Goal: Task Accomplishment & Management: Manage account settings

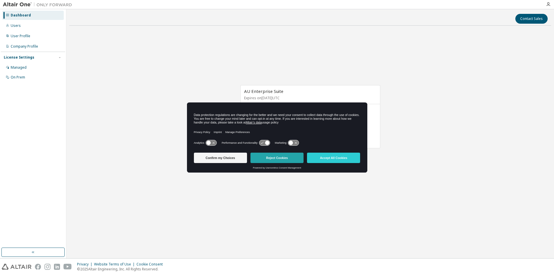
click at [284, 157] on button "Reject Cookies" at bounding box center [277, 158] width 53 height 10
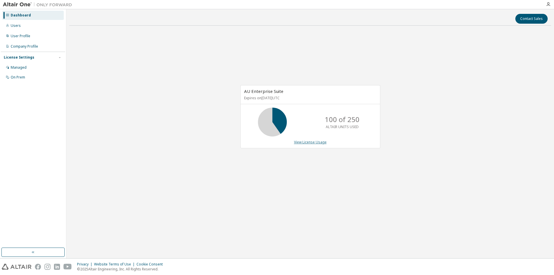
click at [314, 141] on link "View License Usage" at bounding box center [310, 142] width 33 height 5
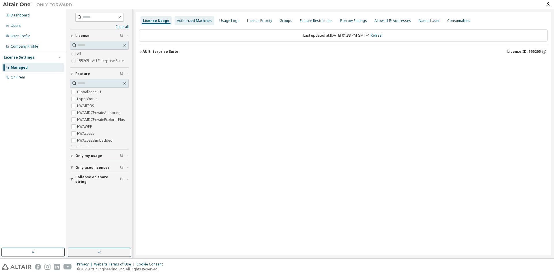
click at [192, 22] on div "Authorized Machines" at bounding box center [194, 20] width 35 height 5
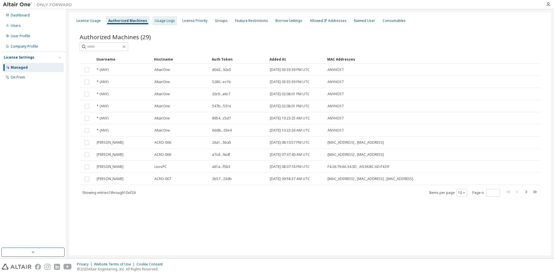
click at [163, 21] on div "Usage Logs" at bounding box center [165, 20] width 20 height 5
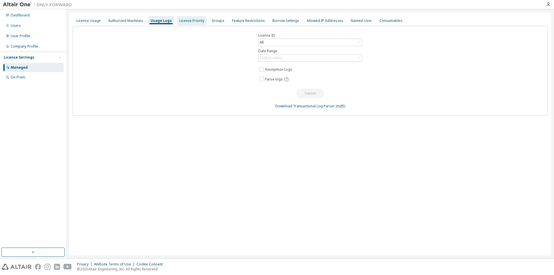
click at [195, 22] on div "License Priority" at bounding box center [191, 20] width 25 height 5
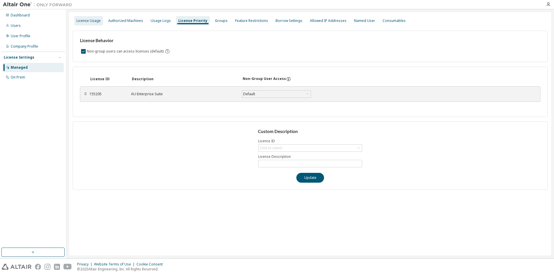
click at [94, 20] on div "License Usage" at bounding box center [89, 20] width 24 height 5
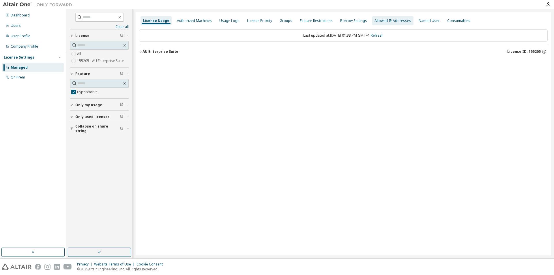
click at [385, 21] on div "Allowed IP Addresses" at bounding box center [393, 20] width 37 height 5
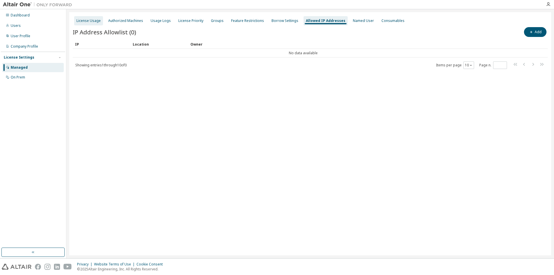
click at [89, 21] on div "License Usage" at bounding box center [89, 20] width 24 height 5
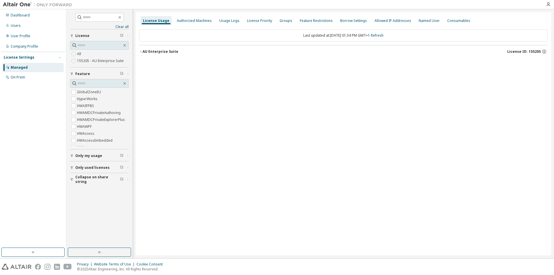
click at [140, 51] on icon "button" at bounding box center [140, 51] width 3 height 3
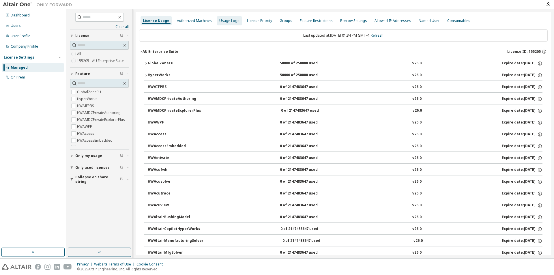
click at [225, 22] on div "Usage Logs" at bounding box center [229, 20] width 20 height 5
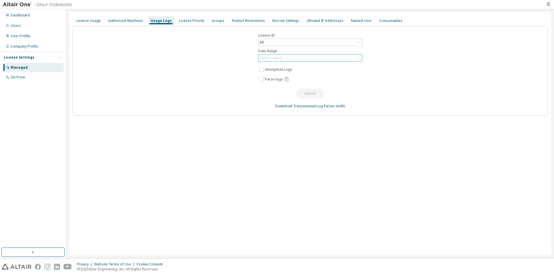
click at [273, 57] on div "Click to select" at bounding box center [271, 58] width 23 height 5
click at [270, 73] on li "Last 30 days" at bounding box center [310, 74] width 102 height 8
click at [307, 92] on button "Submit" at bounding box center [311, 94] width 28 height 10
click at [313, 145] on button "Submit" at bounding box center [311, 147] width 28 height 10
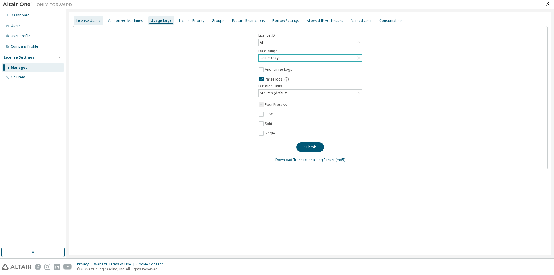
click at [82, 21] on div "License Usage" at bounding box center [89, 20] width 24 height 5
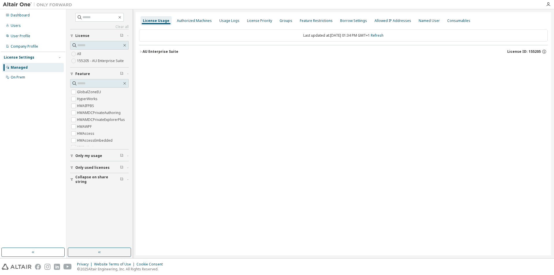
click at [161, 57] on button "AU Enterprise Suite License ID: 155205" at bounding box center [343, 51] width 409 height 13
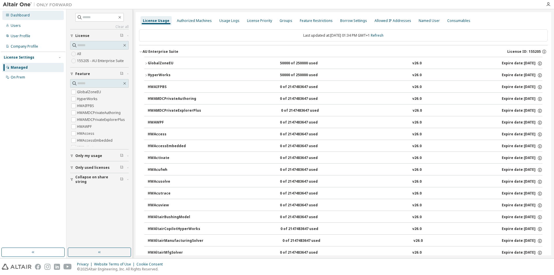
click at [19, 14] on div "Dashboard" at bounding box center [20, 15] width 19 height 5
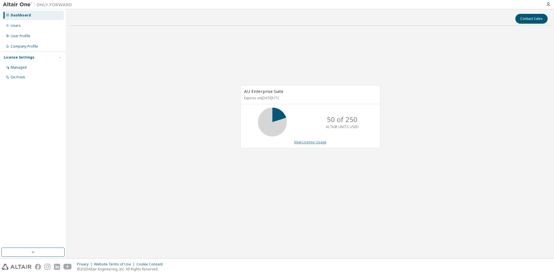
click at [307, 142] on link "View License Usage" at bounding box center [310, 142] width 33 height 5
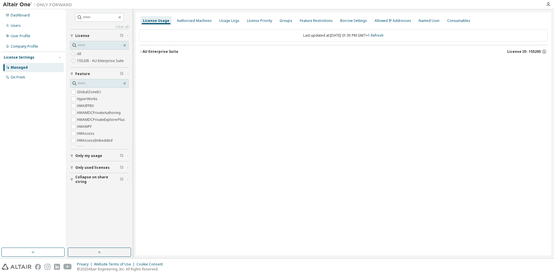
click at [141, 51] on icon "button" at bounding box center [140, 51] width 3 height 3
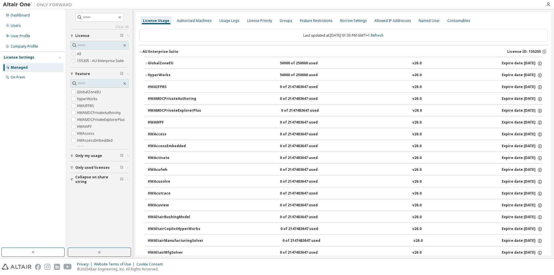
click at [146, 75] on icon "button" at bounding box center [145, 75] width 3 height 3
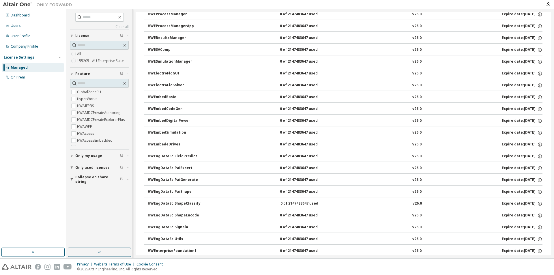
scroll to position [703, 0]
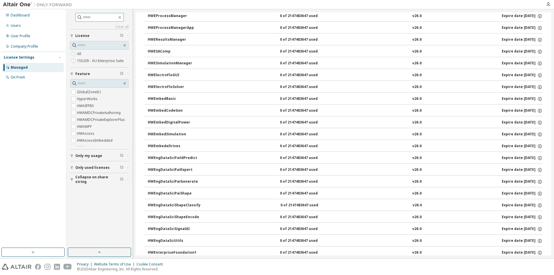
click at [87, 18] on input "text" at bounding box center [100, 17] width 35 height 6
click at [111, 18] on input "*********" at bounding box center [100, 17] width 35 height 6
type input "*********"
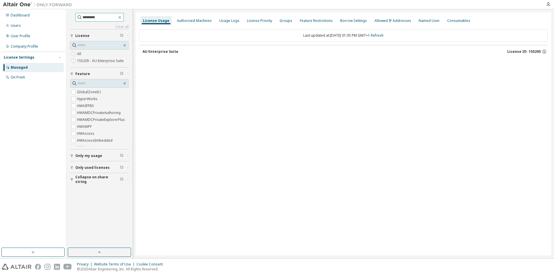
scroll to position [0, 0]
click at [312, 21] on div "Feature Restrictions" at bounding box center [316, 20] width 33 height 5
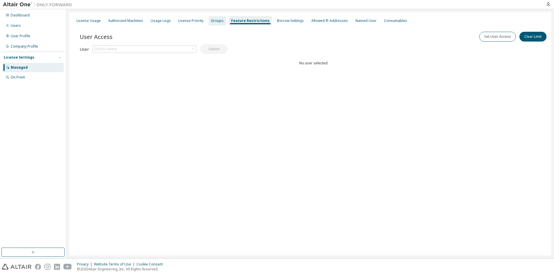
drag, startPoint x: 219, startPoint y: 19, endPoint x: 197, endPoint y: 21, distance: 22.0
click at [219, 19] on div "Groups" at bounding box center [217, 20] width 13 height 5
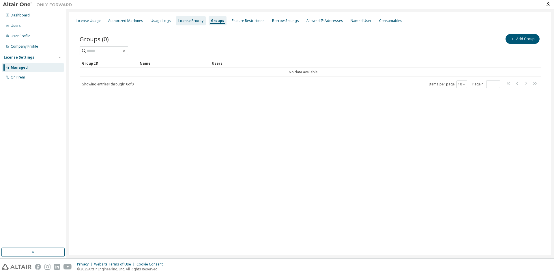
click at [191, 20] on div "License Priority" at bounding box center [190, 20] width 25 height 5
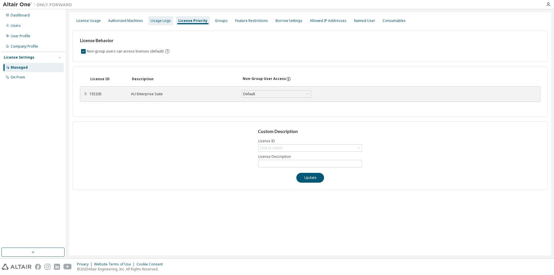
click at [163, 20] on div "Usage Logs" at bounding box center [161, 20] width 20 height 5
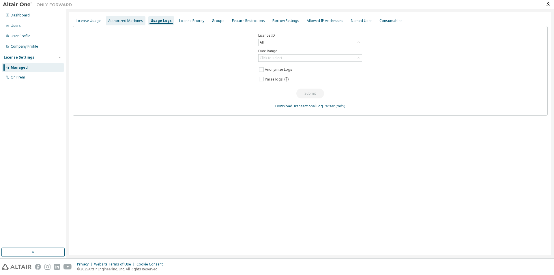
click at [130, 20] on div "Authorized Machines" at bounding box center [125, 20] width 35 height 5
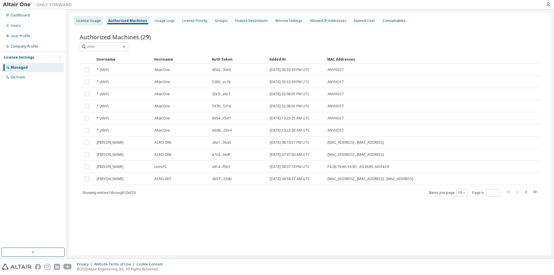
click at [86, 21] on div "License Usage" at bounding box center [89, 20] width 24 height 5
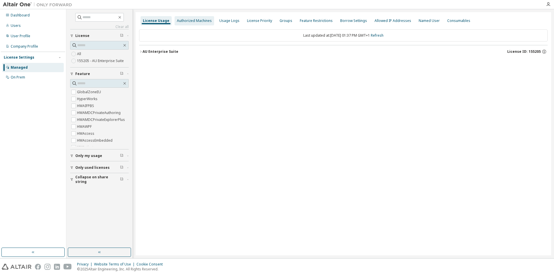
click at [201, 20] on div "Authorized Machines" at bounding box center [194, 20] width 35 height 5
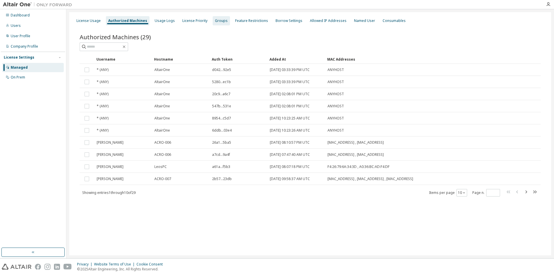
click at [219, 22] on div "Groups" at bounding box center [221, 20] width 13 height 5
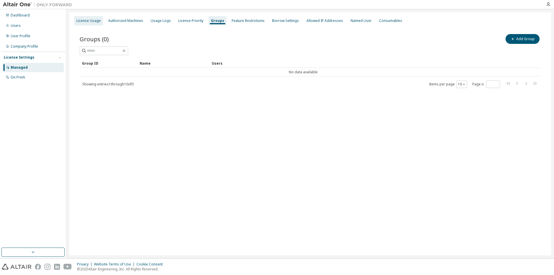
click at [89, 19] on div "License Usage" at bounding box center [89, 20] width 24 height 5
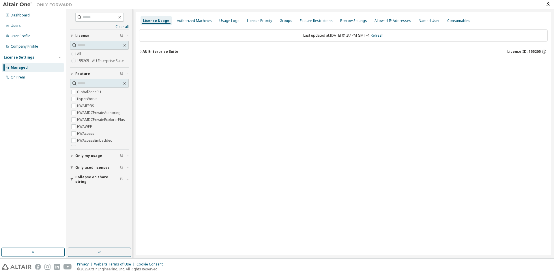
click at [139, 50] on div "License Usage Authorized Machines Usage Logs License Priority Groups Feature Re…" at bounding box center [344, 133] width 416 height 243
click at [141, 51] on icon "button" at bounding box center [140, 52] width 1 height 2
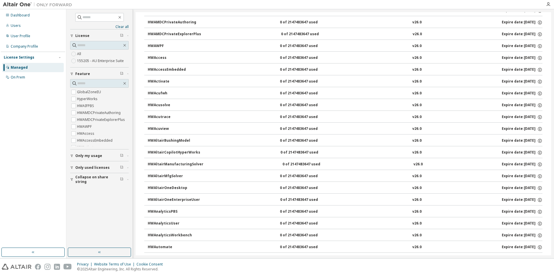
scroll to position [77, 0]
